Goal: Transaction & Acquisition: Purchase product/service

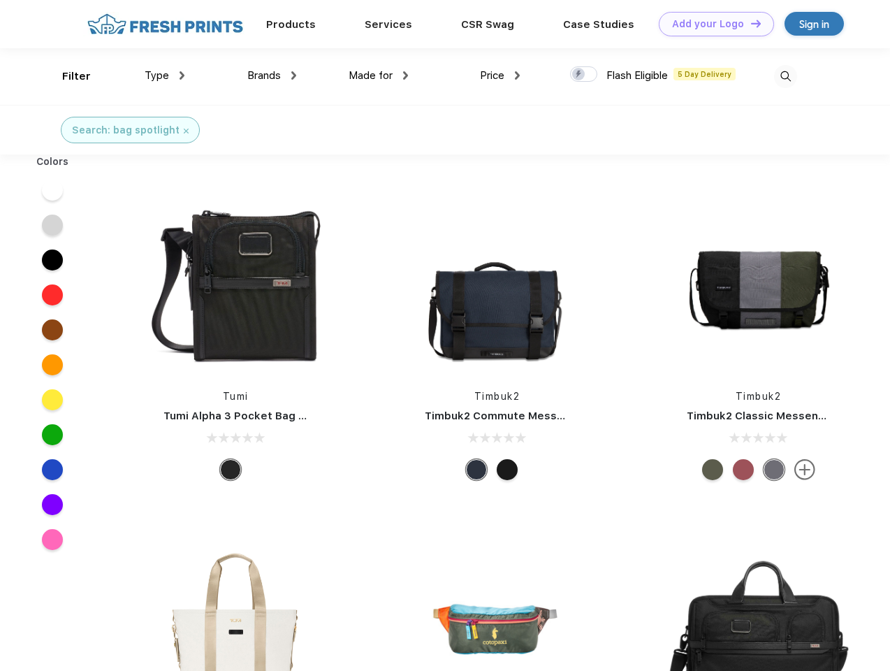
click at [711, 24] on link "Add your Logo Design Tool" at bounding box center [716, 24] width 115 height 24
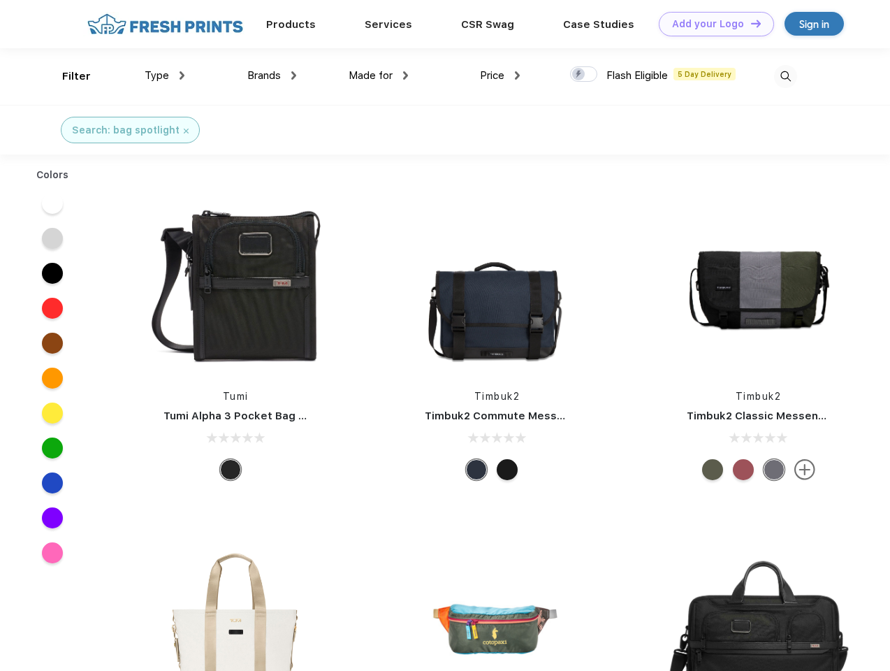
click at [0, 0] on div "Design Tool" at bounding box center [0, 0] width 0 height 0
click at [749, 23] on link "Add your Logo Design Tool" at bounding box center [716, 24] width 115 height 24
click at [67, 76] on div "Filter" at bounding box center [76, 76] width 29 height 16
click at [165, 75] on span "Type" at bounding box center [157, 75] width 24 height 13
click at [272, 75] on span "Brands" at bounding box center [264, 75] width 34 height 13
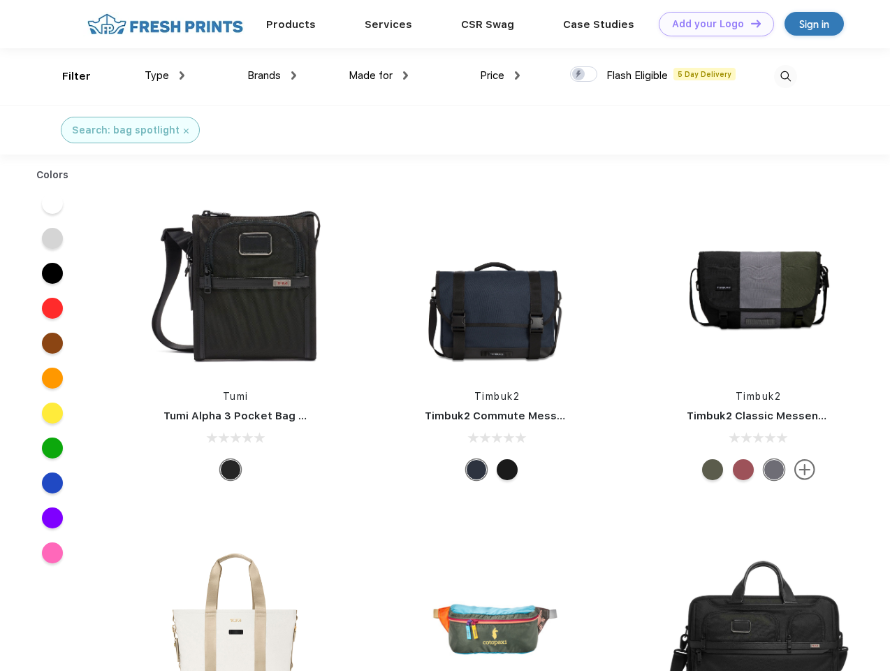
click at [379, 75] on span "Made for" at bounding box center [371, 75] width 44 height 13
click at [500, 75] on span "Price" at bounding box center [492, 75] width 24 height 13
click at [584, 75] on div at bounding box center [583, 73] width 27 height 15
click at [579, 75] on input "checkbox" at bounding box center [574, 70] width 9 height 9
click at [785, 76] on img at bounding box center [785, 76] width 23 height 23
